Goal: Obtain resource: Obtain resource

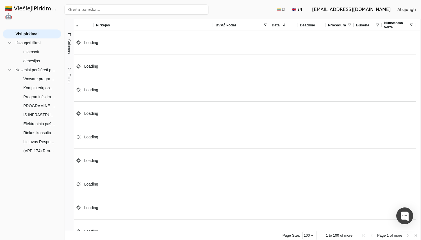
click at [95, 9] on input "search" at bounding box center [137, 9] width 144 height 10
paste input "Ugniasienių (įrangos) pirkimas (PPR-858)"
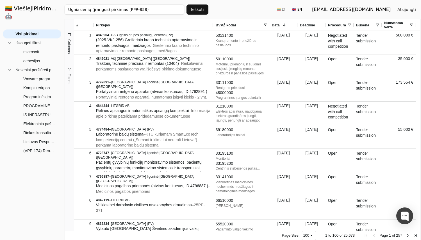
type input "Ugniasienių (įrangos) pirkimas (PPR-858)"
click at [202, 10] on button "Ieškoti" at bounding box center [197, 9] width 22 height 10
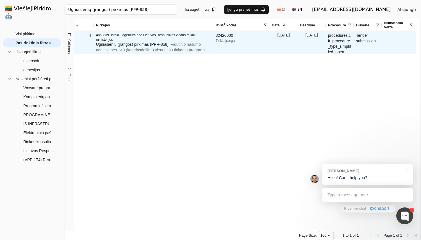
click at [161, 47] on span "– Vidutinio našumo ugniasienės - 40 (keturiasdešimt) vienetų su tinkama program…" at bounding box center [153, 49] width 115 height 15
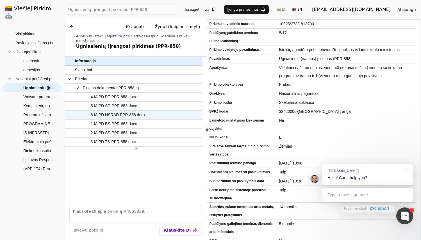
scroll to position [14, 0]
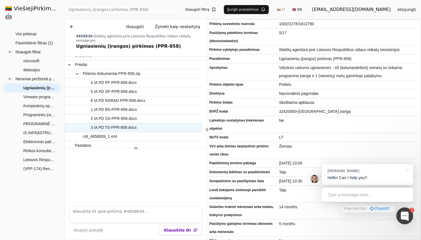
click at [115, 124] on span "3 IA PD TS-PPR-858.docx" at bounding box center [114, 128] width 46 height 8
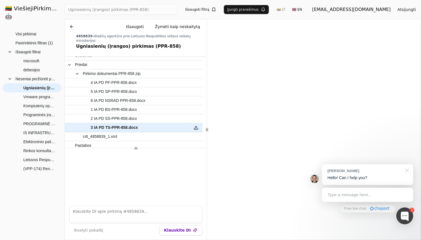
click at [407, 171] on div at bounding box center [406, 170] width 14 height 12
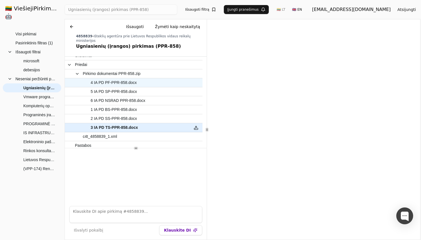
click at [132, 79] on span "4 IA PD PF-PPR-858.docx" at bounding box center [114, 83] width 46 height 8
